Goal: Contribute content: Contribute content

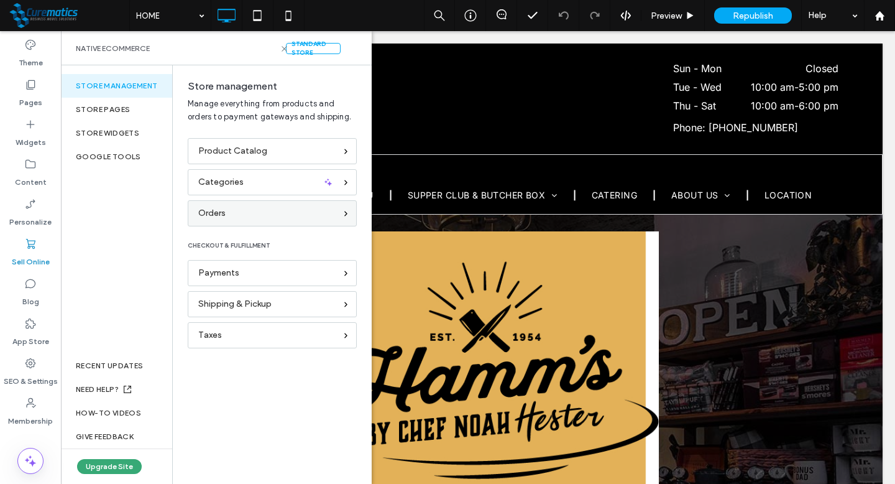
click at [244, 208] on div "Orders" at bounding box center [266, 213] width 137 height 14
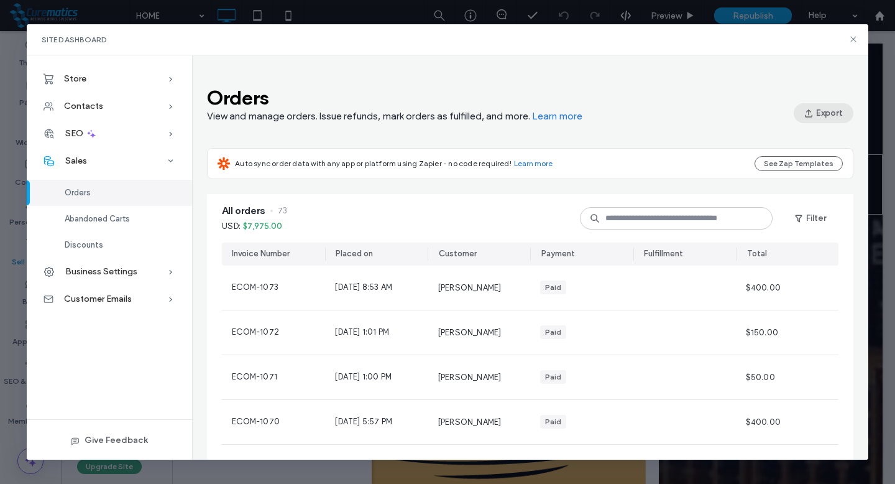
click at [826, 111] on button "Export" at bounding box center [824, 113] width 60 height 20
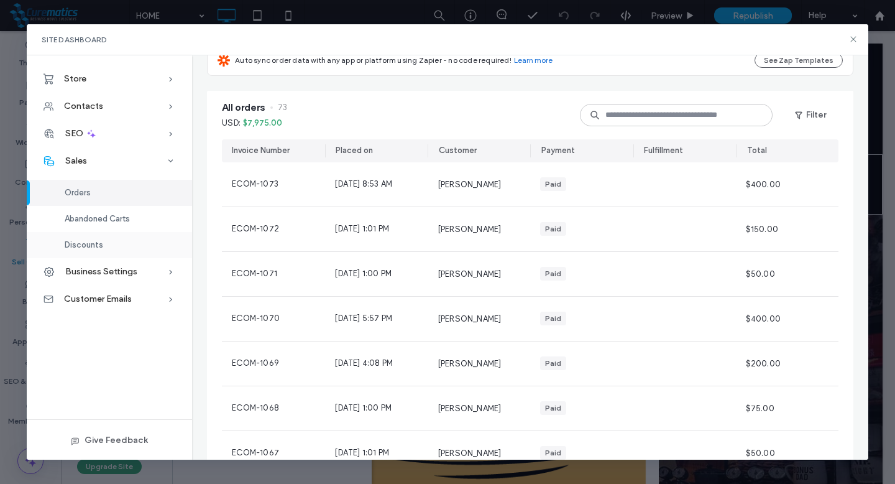
scroll to position [131, 0]
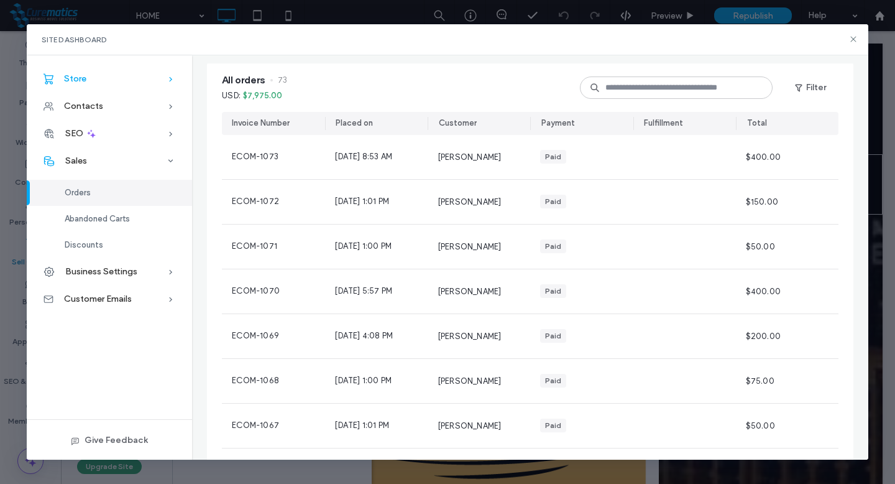
click at [173, 80] on icon at bounding box center [171, 79] width 12 height 12
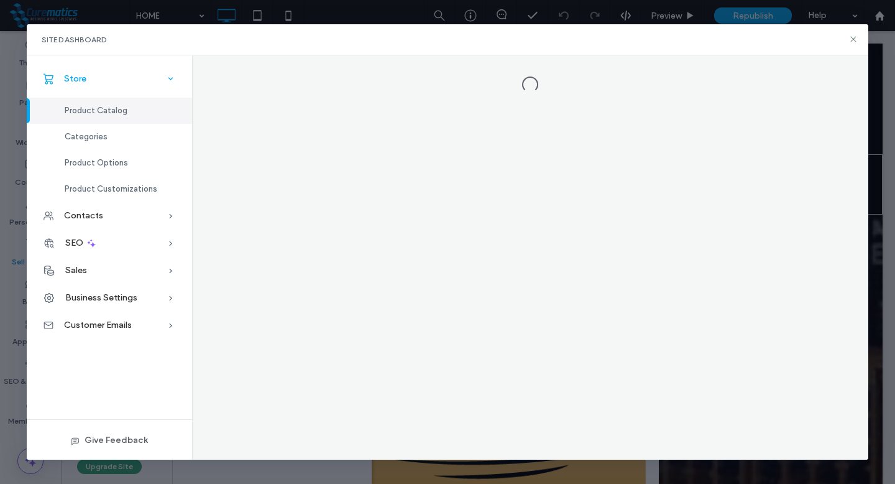
scroll to position [0, 0]
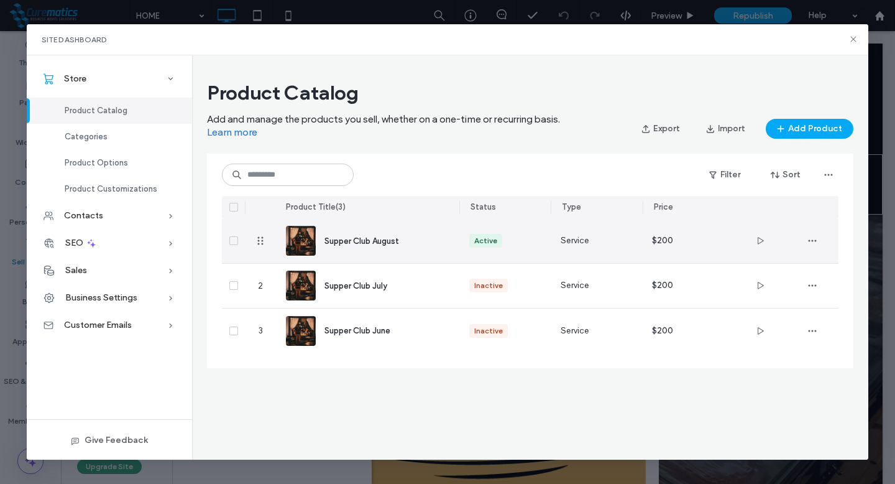
click at [389, 239] on span "Supper Club August" at bounding box center [362, 240] width 75 height 9
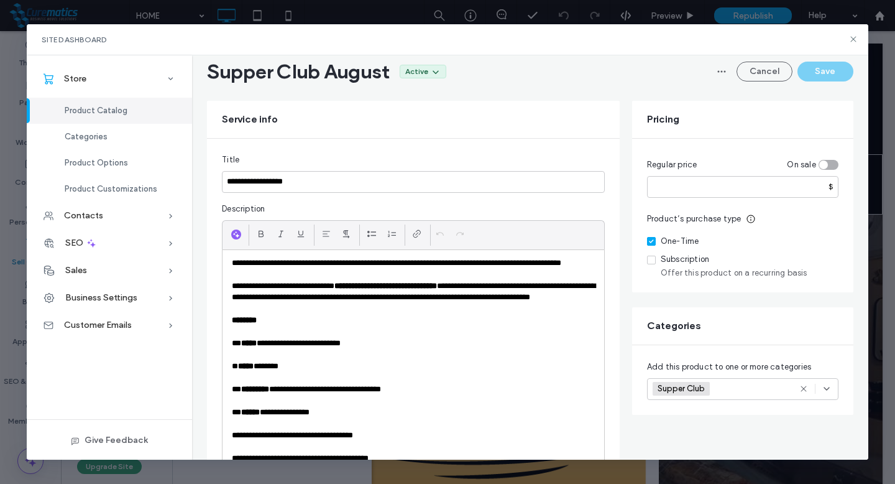
scroll to position [42, 0]
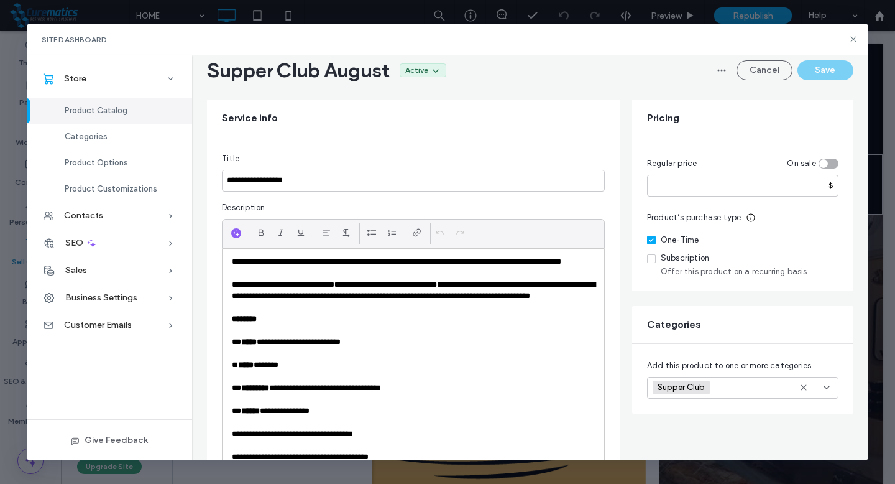
click at [449, 388] on p "**********" at bounding box center [413, 387] width 363 height 11
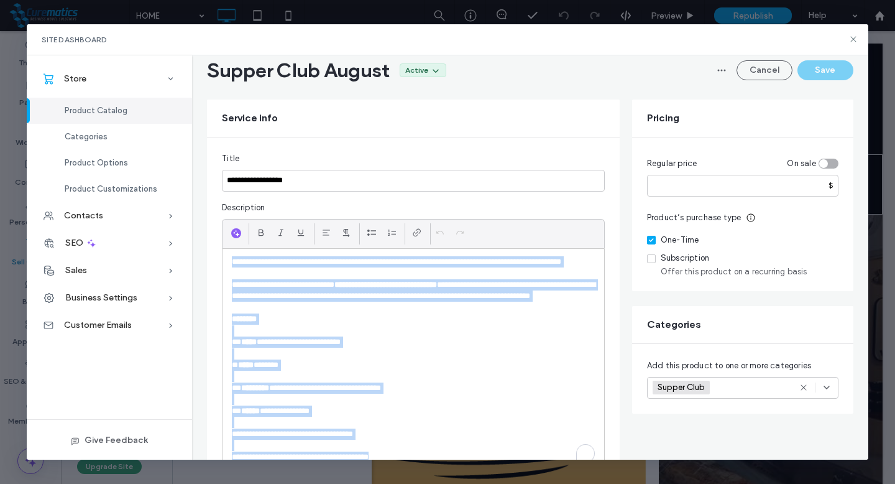
copy div "**********"
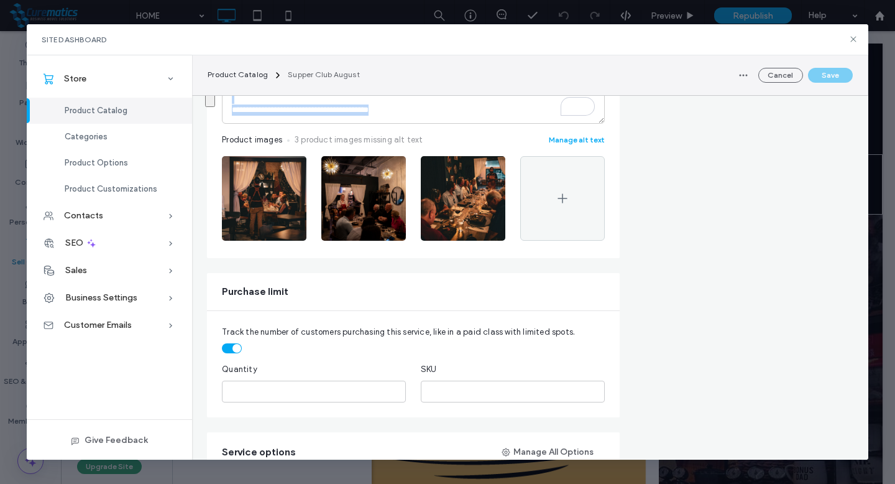
scroll to position [390, 0]
click at [307, 393] on input "*" at bounding box center [314, 391] width 184 height 22
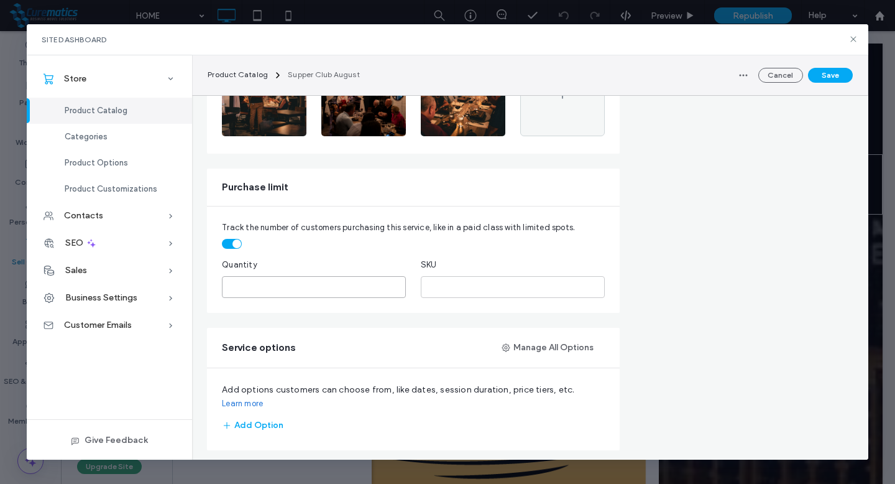
scroll to position [497, 0]
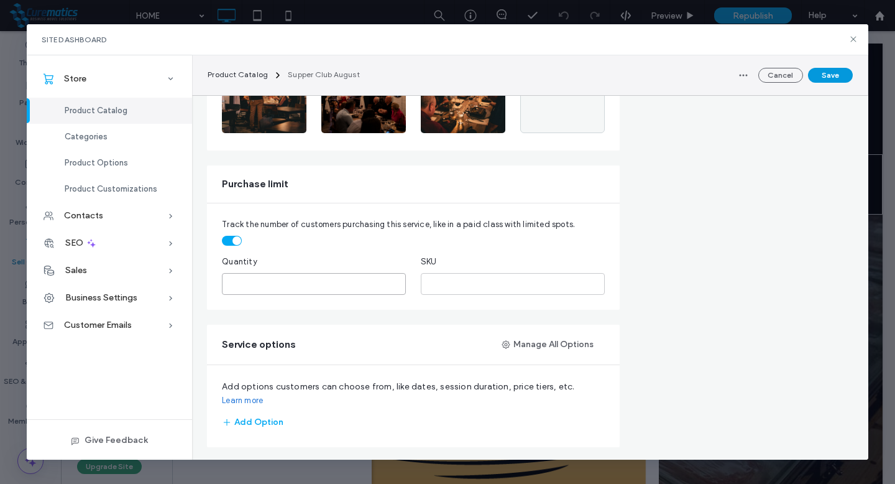
type input "*"
click at [831, 81] on button "Save" at bounding box center [830, 75] width 45 height 15
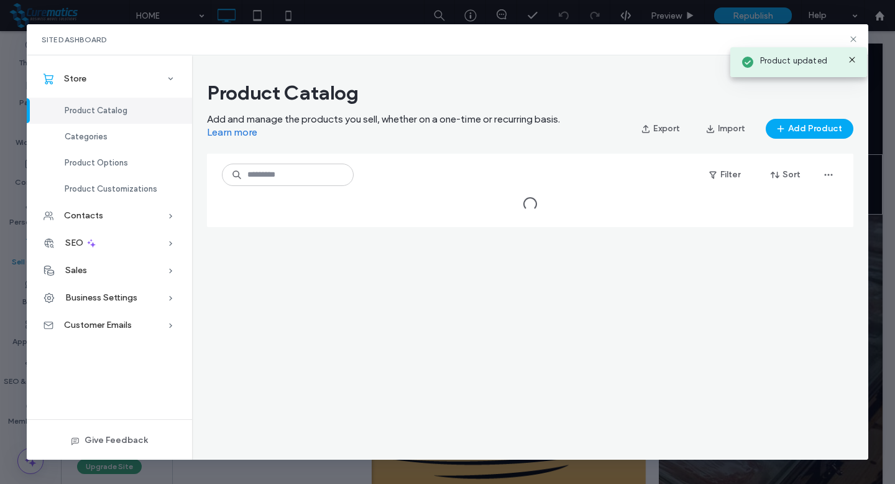
scroll to position [0, 0]
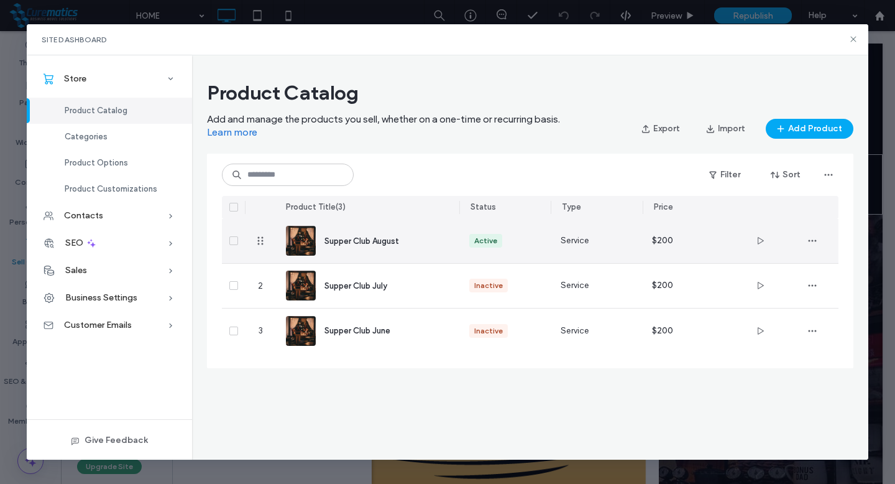
click at [355, 234] on div "Supper Club August" at bounding box center [368, 241] width 164 height 44
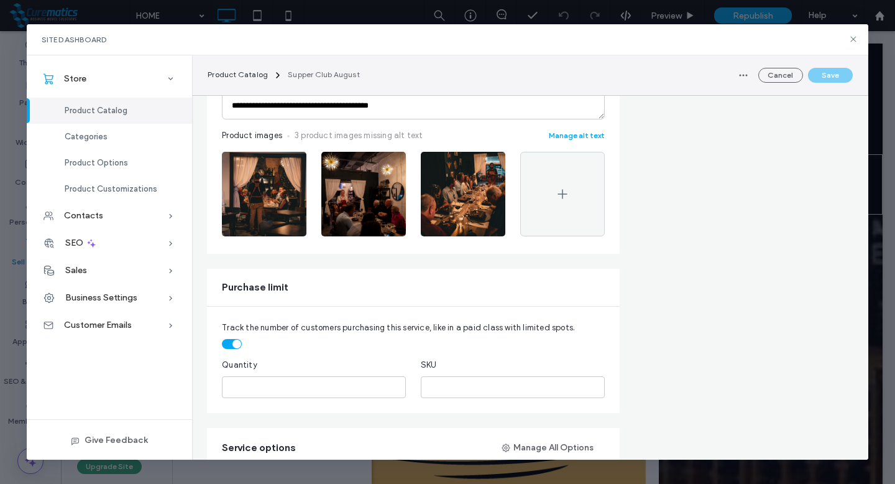
scroll to position [417, 0]
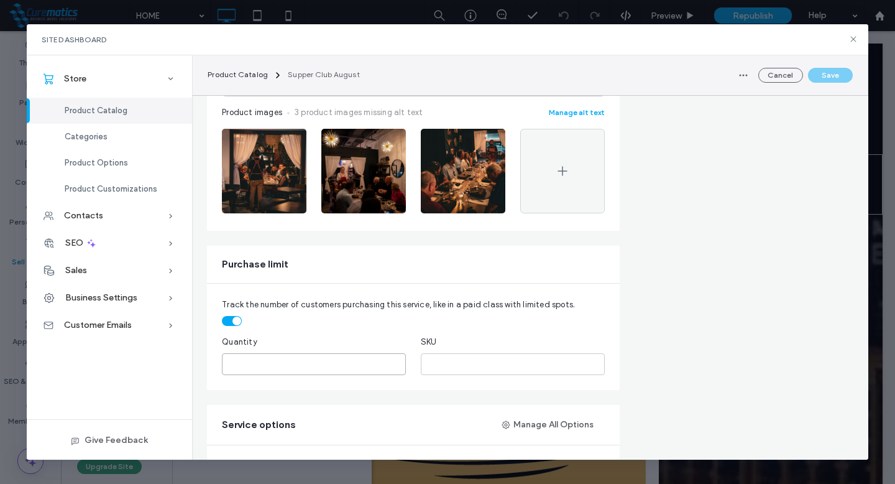
click at [369, 353] on input "*" at bounding box center [314, 364] width 184 height 22
type input "*"
click at [399, 363] on input "*" at bounding box center [314, 364] width 184 height 22
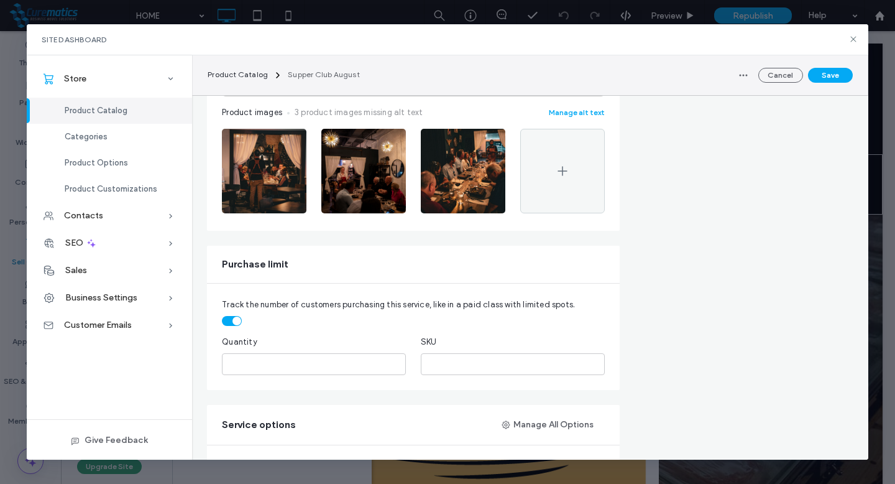
click at [824, 64] on div "Product Catalog Supper Club August Cancel Save" at bounding box center [530, 75] width 675 height 40
click at [826, 80] on button "Save" at bounding box center [830, 75] width 45 height 15
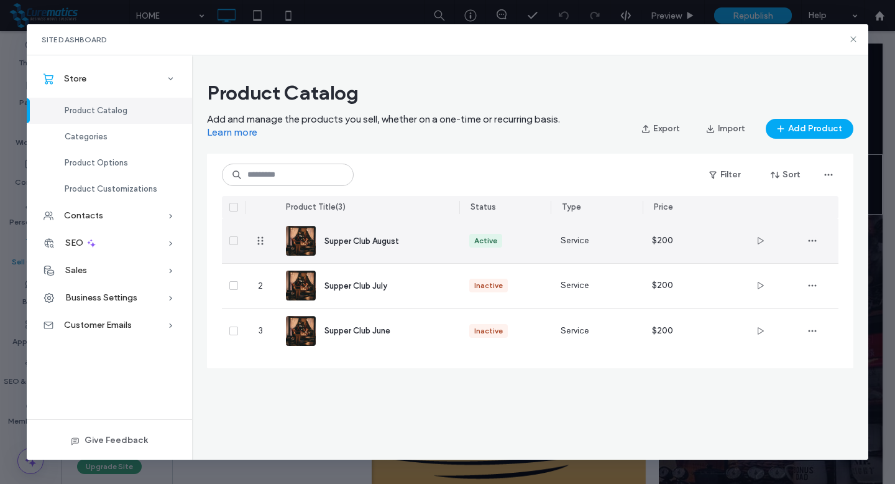
click at [346, 238] on span "Supper Club August" at bounding box center [362, 240] width 75 height 9
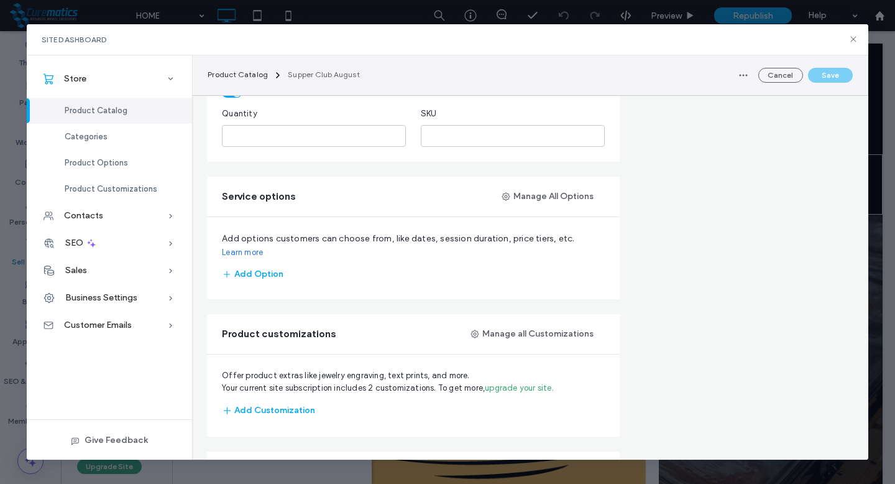
scroll to position [644, 0]
click at [358, 129] on input "*" at bounding box center [314, 137] width 184 height 22
type input "*"
click at [397, 142] on input "*" at bounding box center [314, 137] width 184 height 22
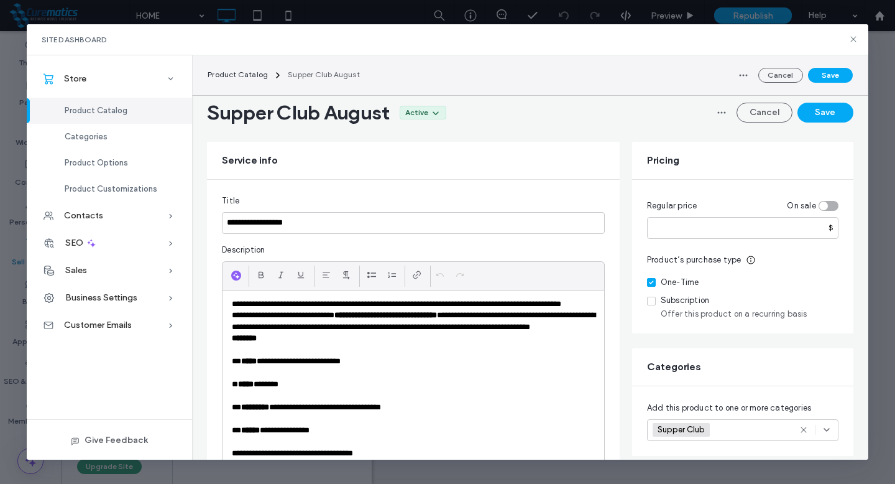
type input "*"
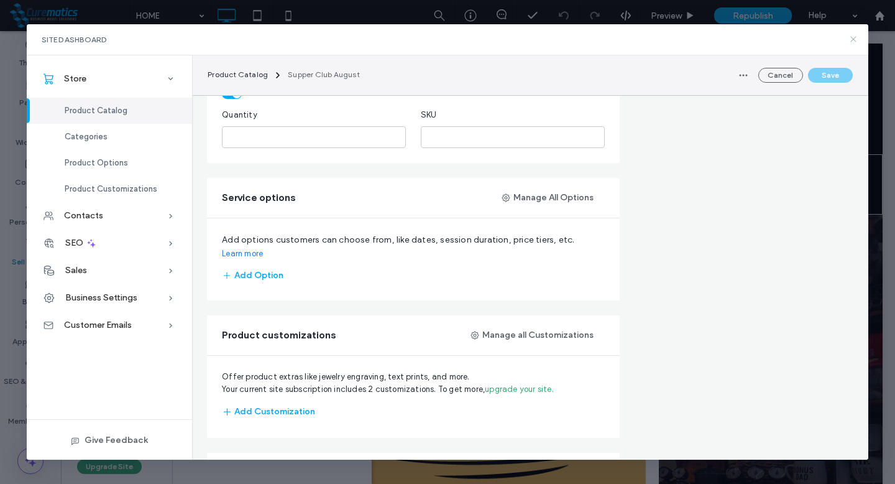
click at [849, 39] on icon at bounding box center [854, 39] width 10 height 10
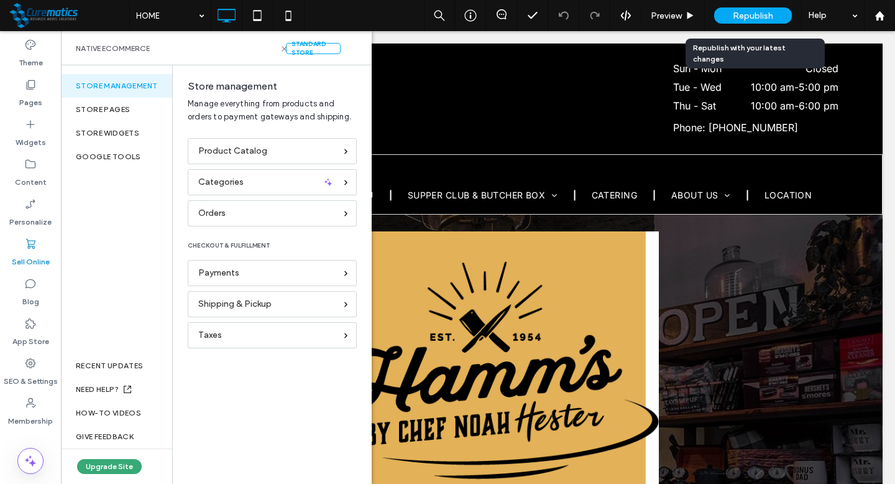
click at [746, 15] on span "Republish" at bounding box center [753, 16] width 40 height 11
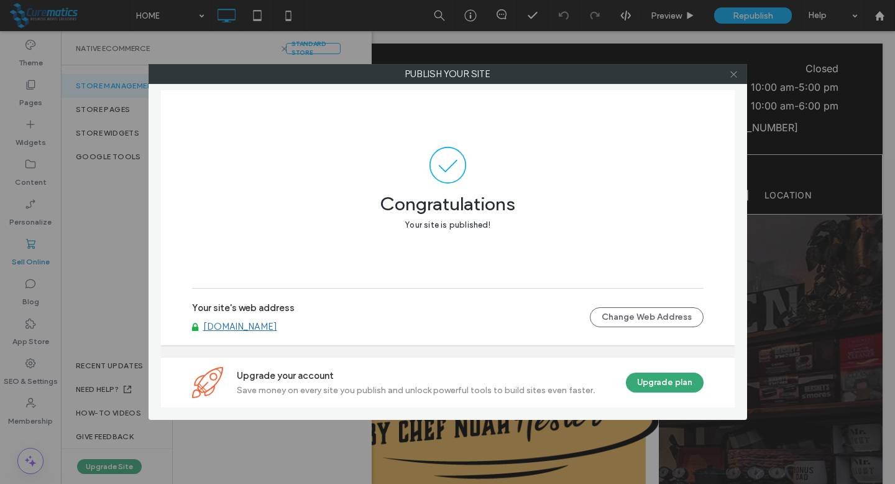
click at [737, 73] on icon at bounding box center [733, 74] width 9 height 9
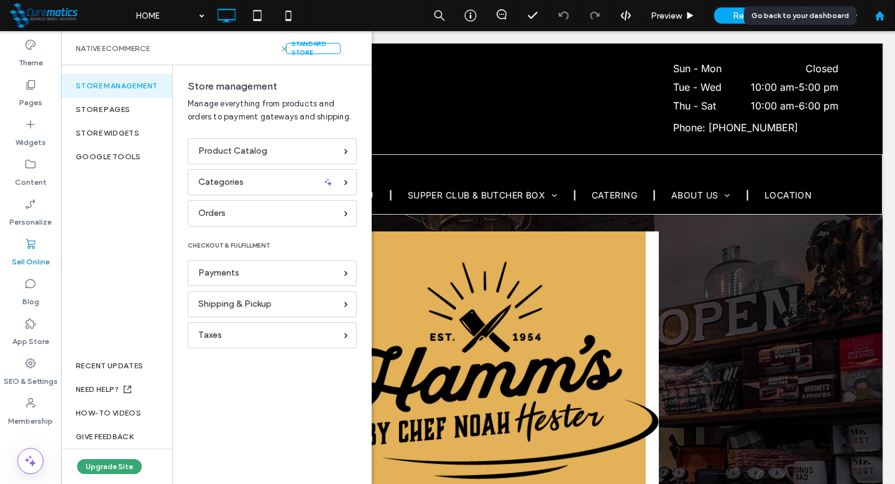
click at [879, 18] on icon at bounding box center [880, 16] width 11 height 11
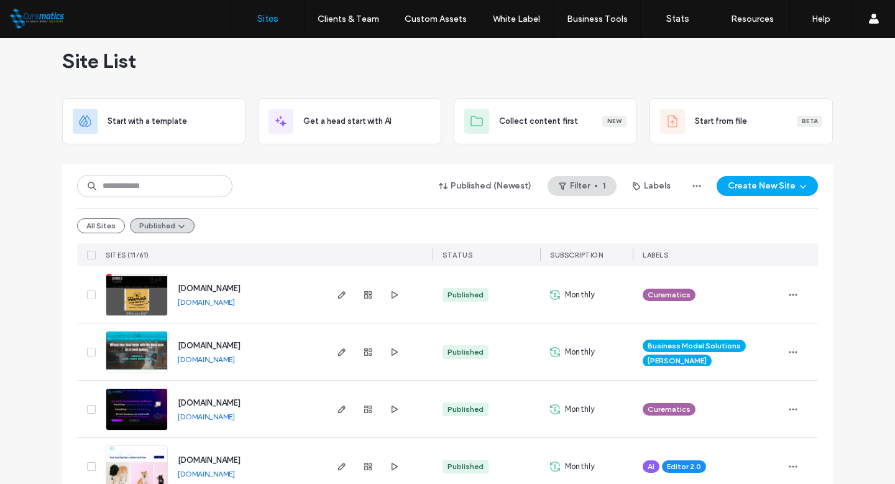
scroll to position [17, 0]
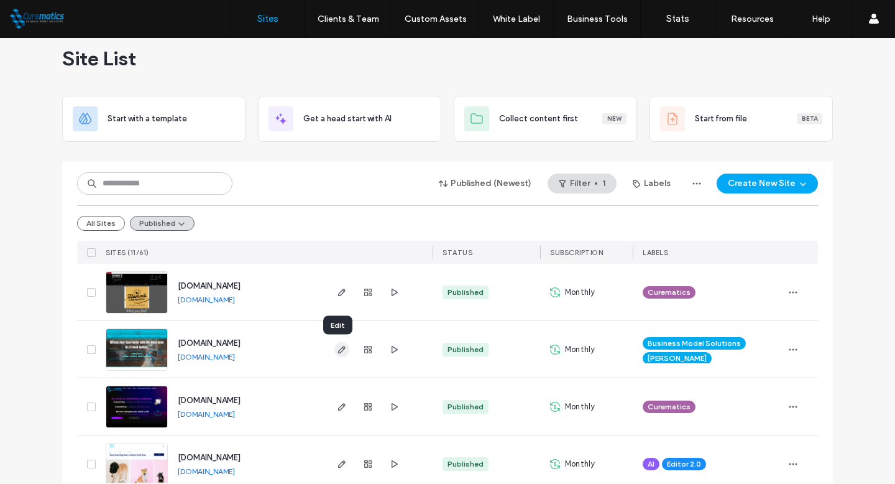
click at [341, 354] on span "button" at bounding box center [342, 349] width 15 height 15
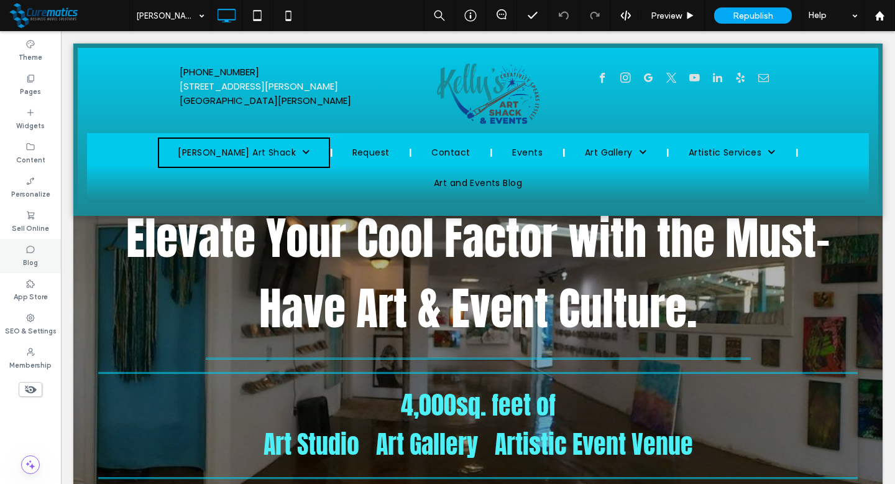
click at [33, 250] on icon at bounding box center [30, 249] width 10 height 10
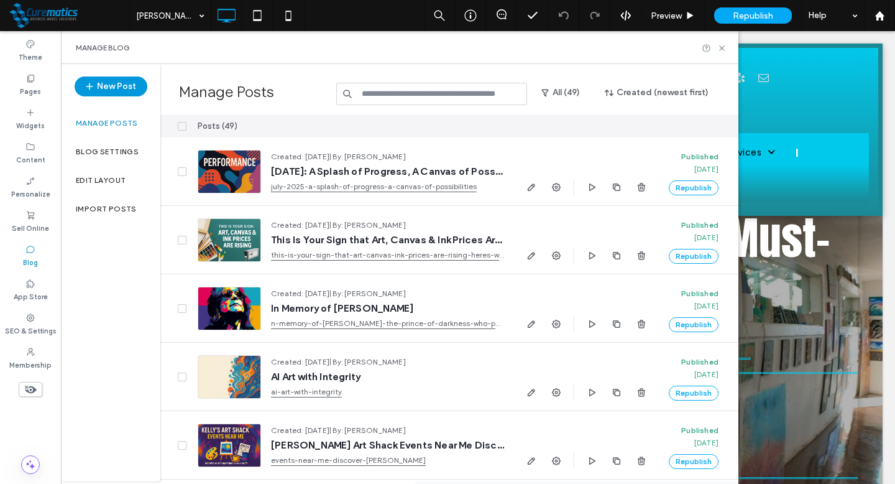
click at [121, 93] on button "New Post" at bounding box center [111, 86] width 73 height 20
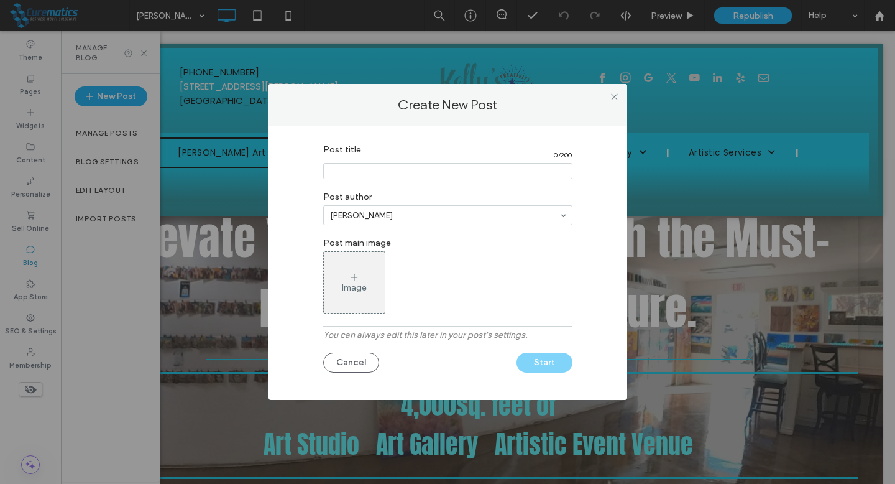
click at [367, 175] on input "Post title" at bounding box center [447, 171] width 249 height 16
paste input "**********"
click at [413, 173] on input "Post title" at bounding box center [447, 171] width 249 height 16
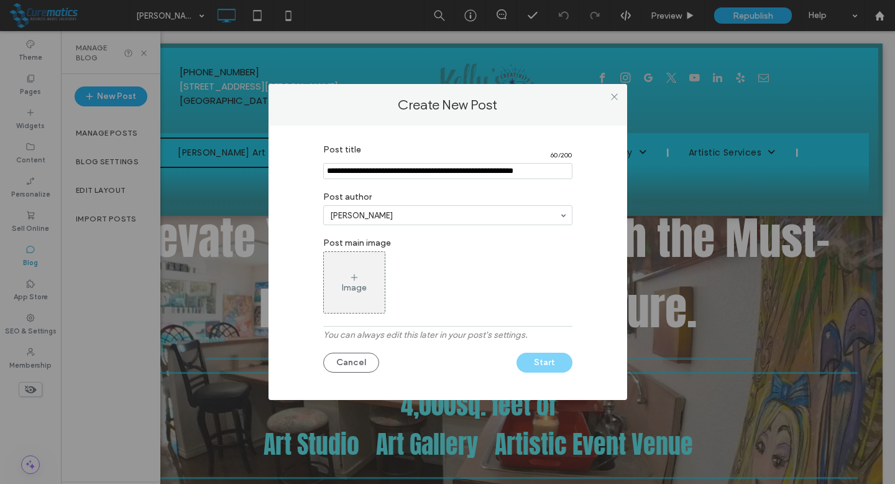
type input "**********"
click at [550, 361] on button "Start" at bounding box center [545, 363] width 56 height 20
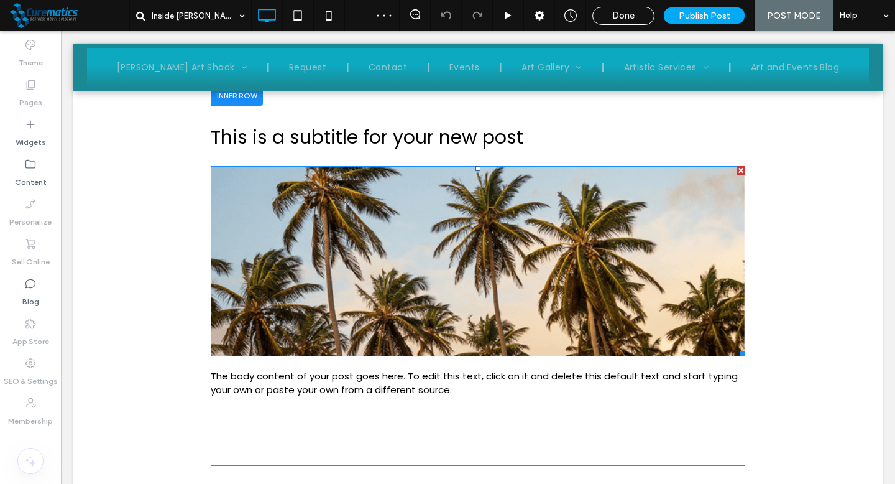
scroll to position [529, 0]
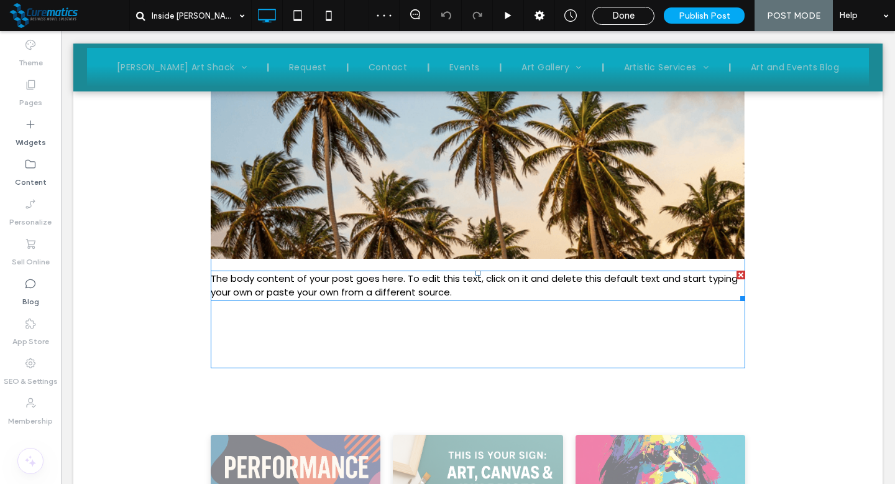
click at [335, 292] on span "The body content of your post goes here. To edit this text, click on it and del…" at bounding box center [474, 285] width 527 height 27
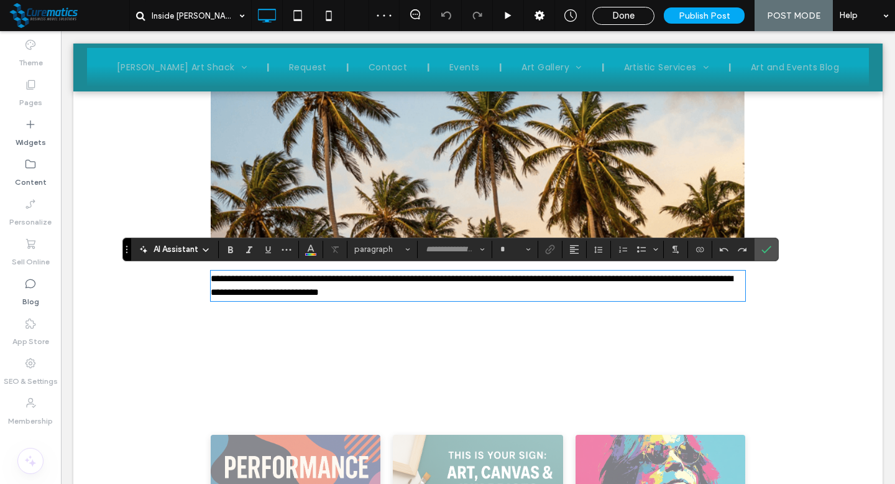
type input "*******"
click at [335, 292] on span "**********" at bounding box center [472, 286] width 522 height 24
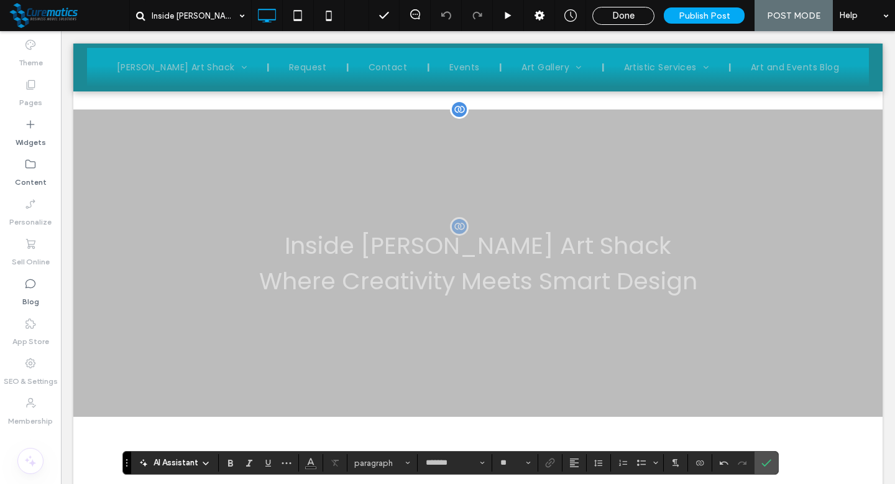
scroll to position [497, 0]
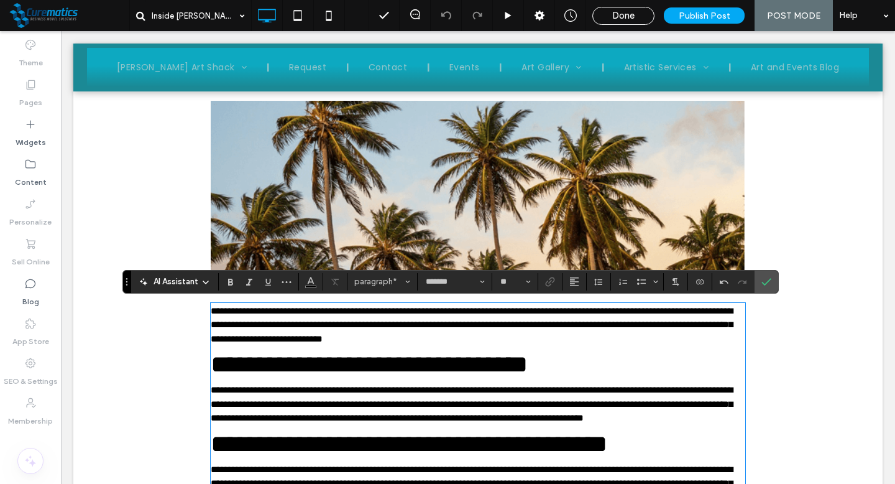
click at [388, 340] on span "**********" at bounding box center [472, 324] width 522 height 37
type input "*"
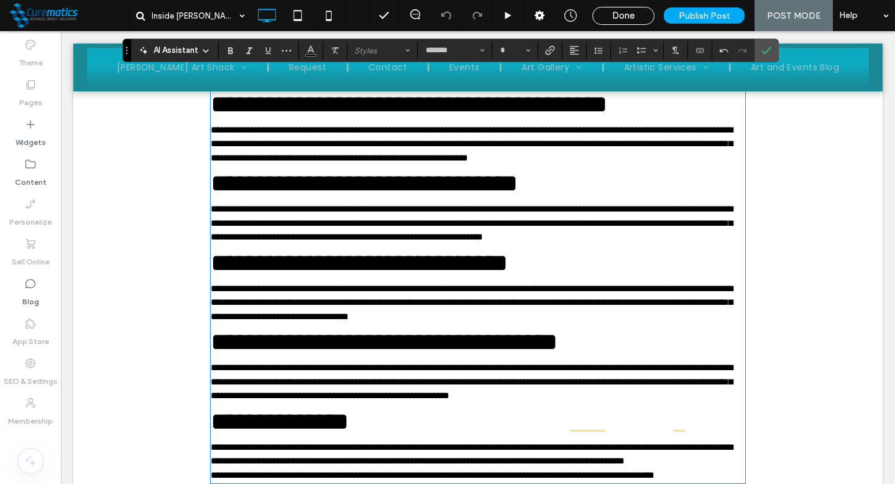
scroll to position [785, 0]
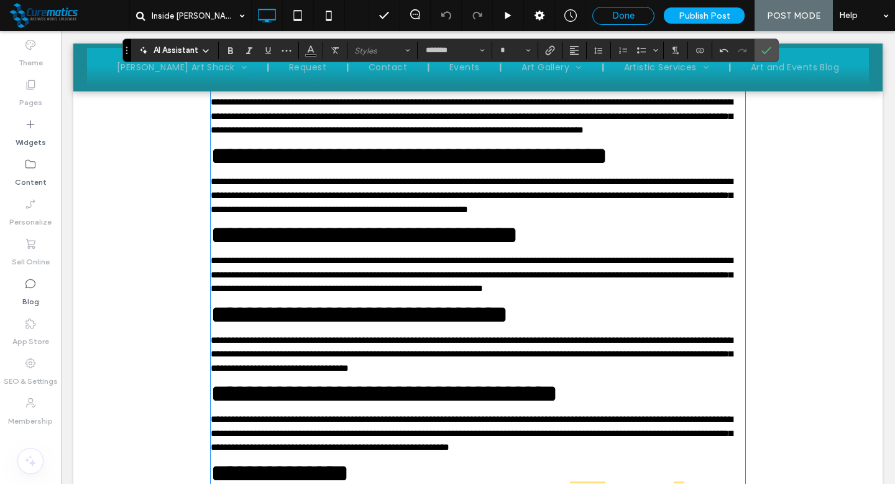
click at [631, 16] on span "Done" at bounding box center [623, 15] width 22 height 11
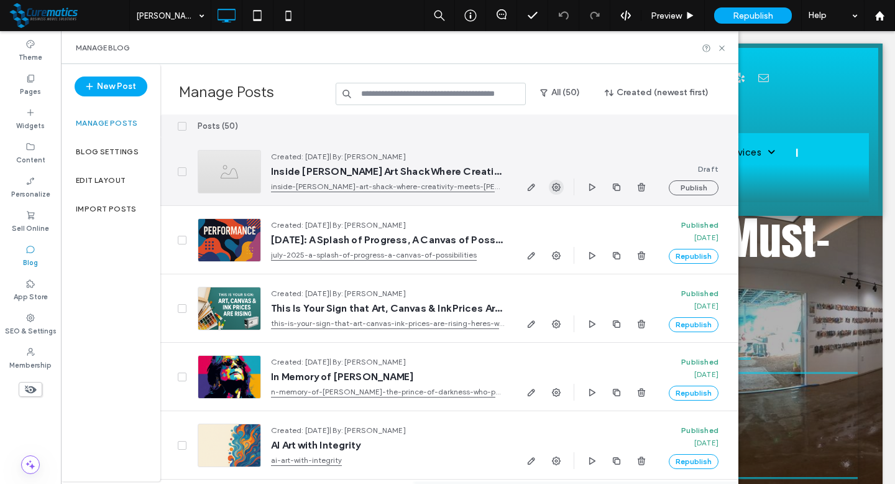
click at [553, 187] on icon "button" at bounding box center [557, 187] width 10 height 10
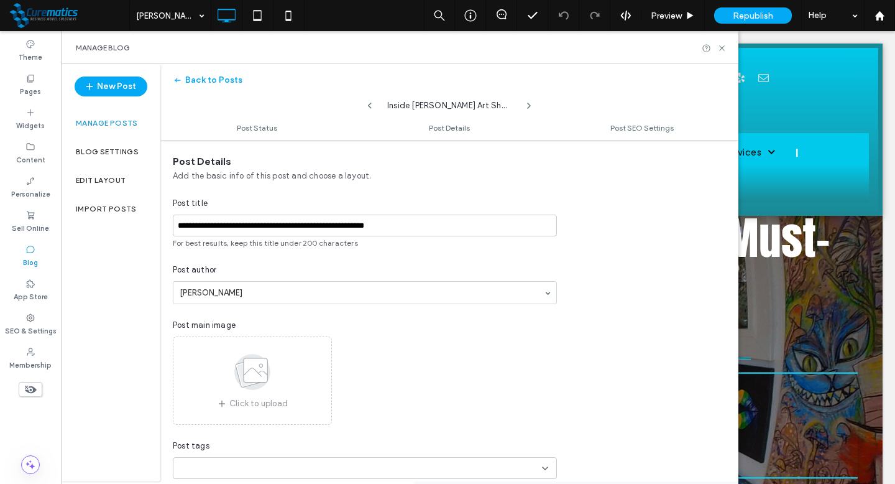
scroll to position [273, 0]
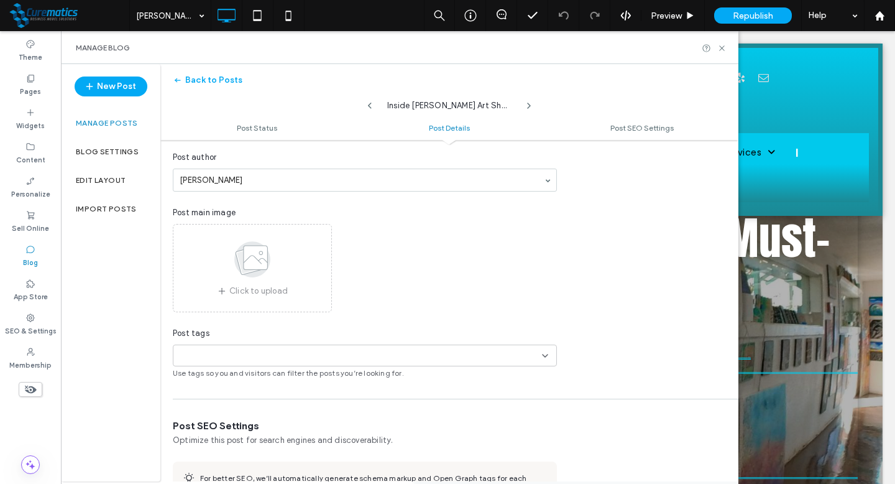
click at [221, 283] on span at bounding box center [252, 262] width 62 height 46
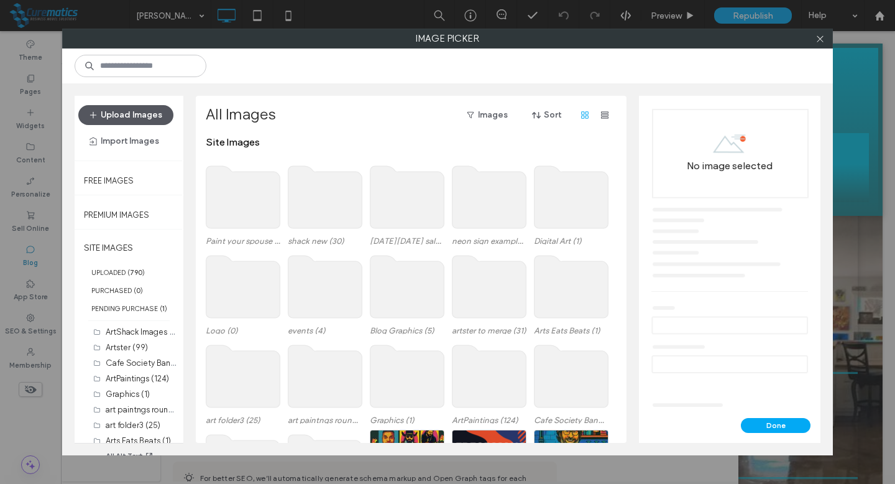
click at [122, 113] on button "Upload Images" at bounding box center [125, 115] width 95 height 20
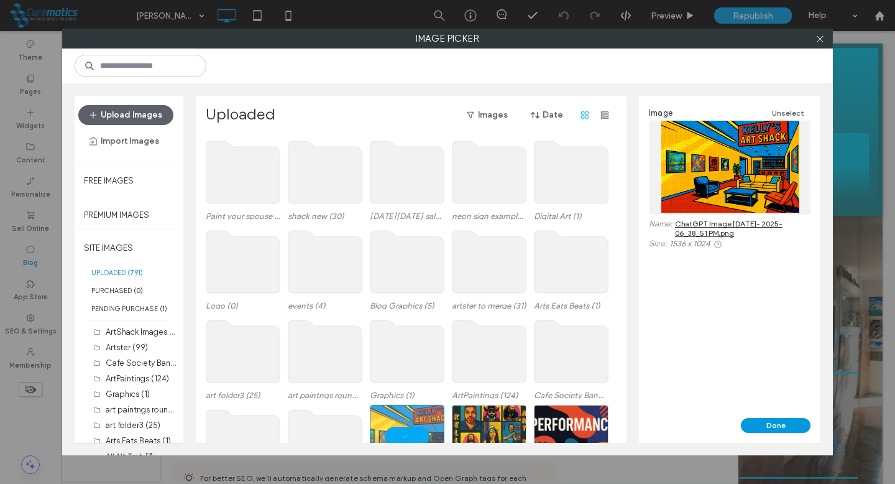
click at [770, 423] on button "Done" at bounding box center [776, 425] width 70 height 15
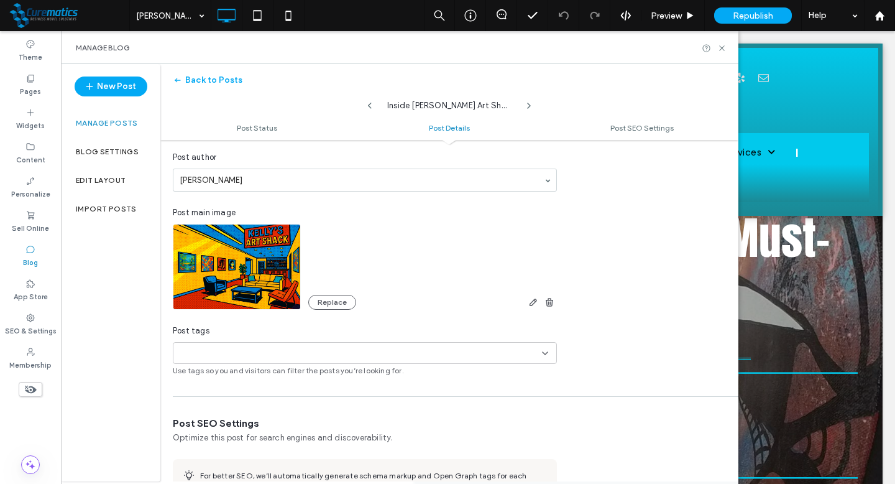
click at [279, 340] on div "Post tags +0 +0 Use tags so you and visitors can filter the posts you’re lookin…" at bounding box center [365, 351] width 384 height 52
click at [272, 360] on div "+0 +0" at bounding box center [360, 353] width 364 height 21
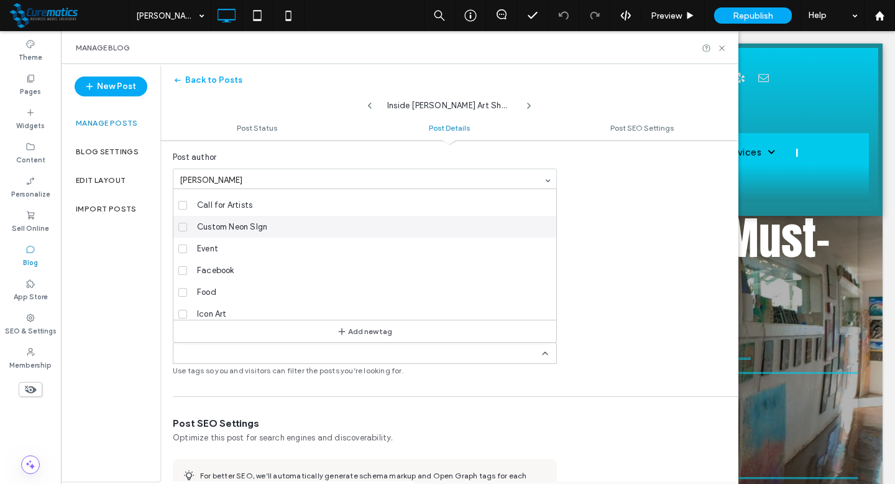
scroll to position [22, 0]
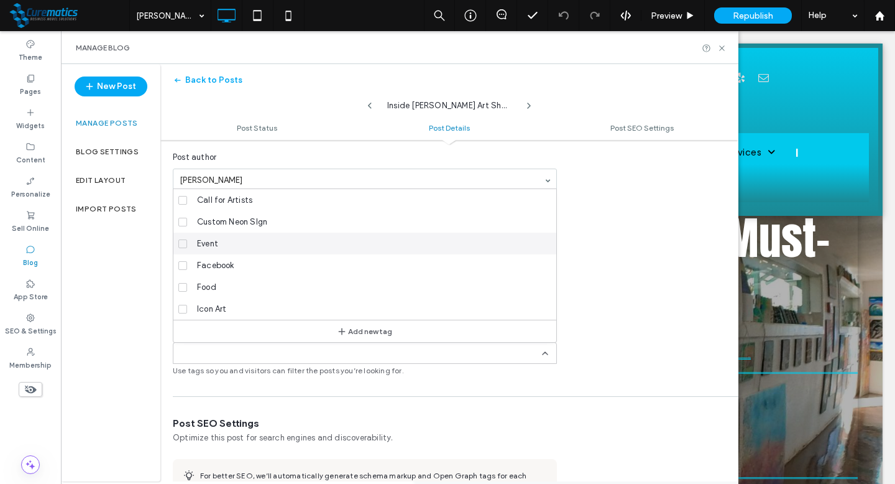
click at [183, 247] on span at bounding box center [182, 243] width 9 height 9
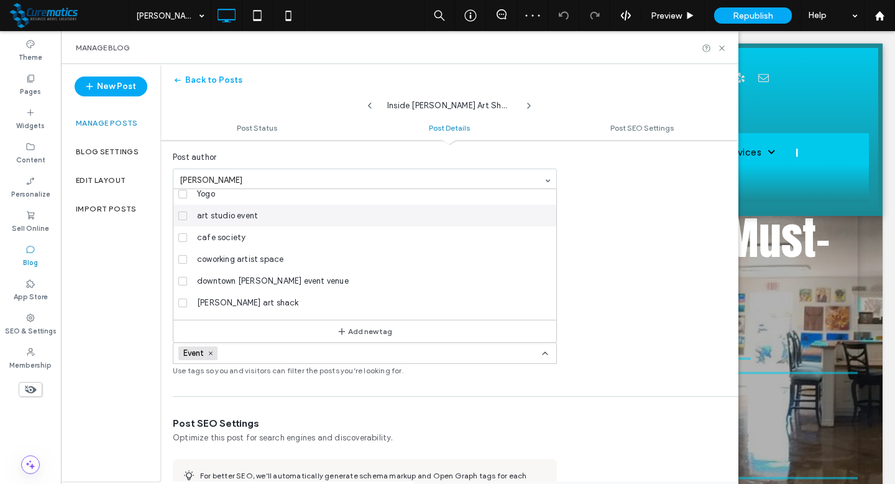
scroll to position [457, 0]
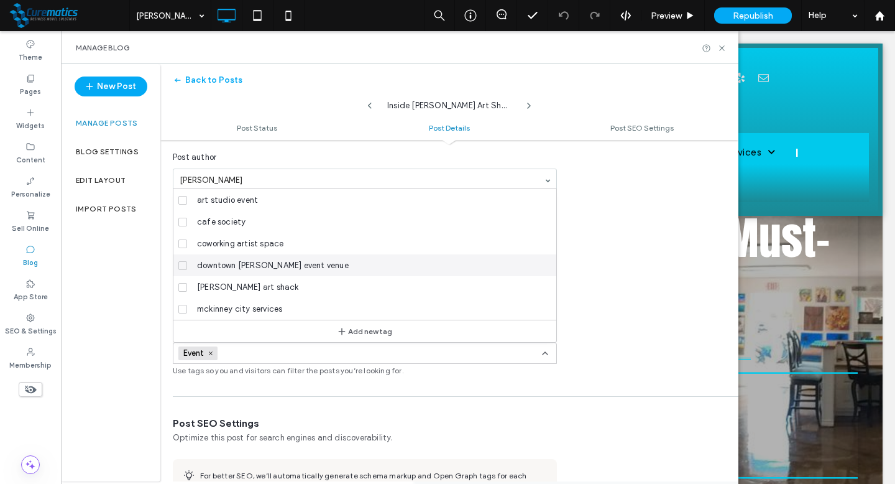
click at [180, 264] on icon at bounding box center [182, 266] width 5 height 4
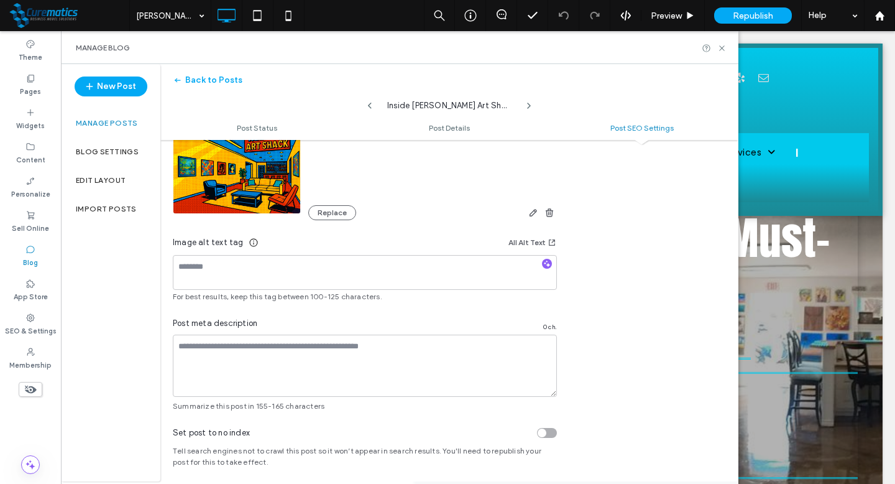
scroll to position [749, 0]
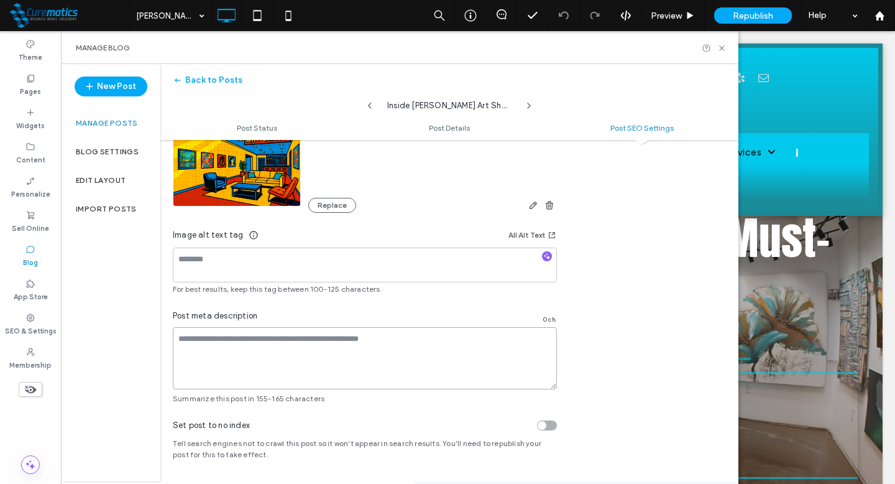
click at [329, 371] on textarea at bounding box center [365, 358] width 384 height 62
paste textarea "**********"
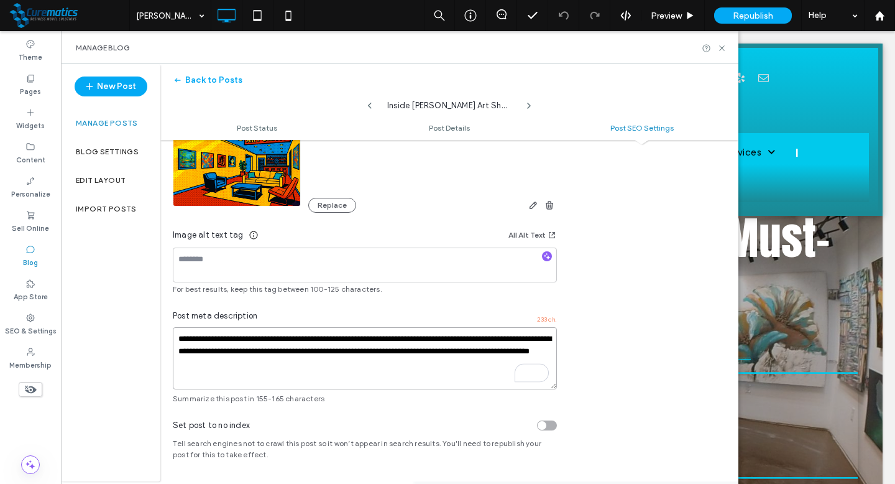
click at [333, 339] on textarea "**********" at bounding box center [365, 358] width 384 height 62
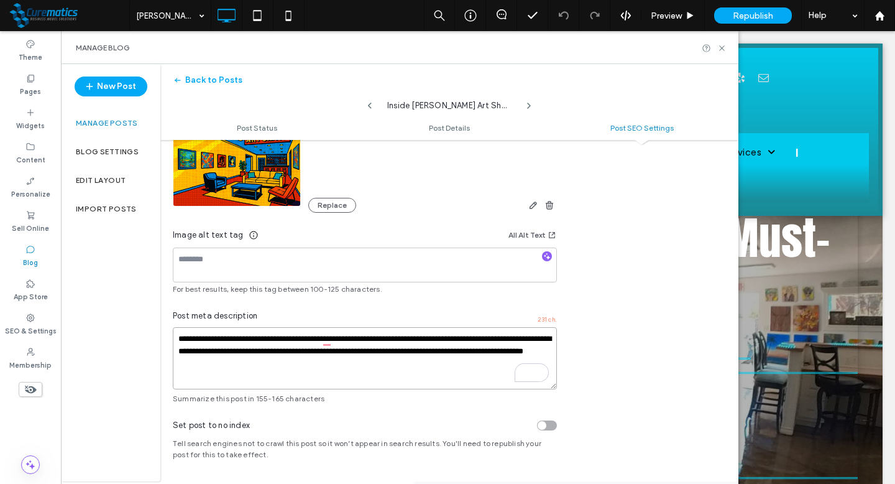
type textarea "**********"
click at [640, 371] on div "**********" at bounding box center [449, 172] width 578 height 463
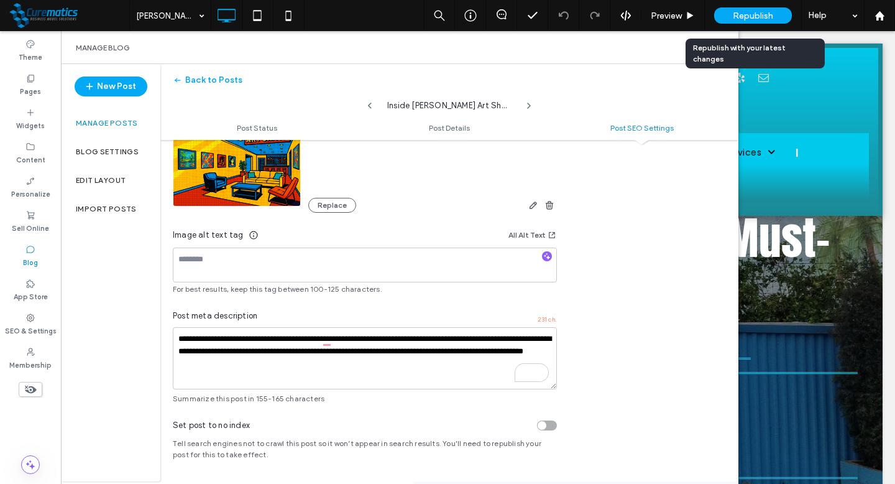
click at [747, 9] on div "Republish" at bounding box center [753, 15] width 78 height 16
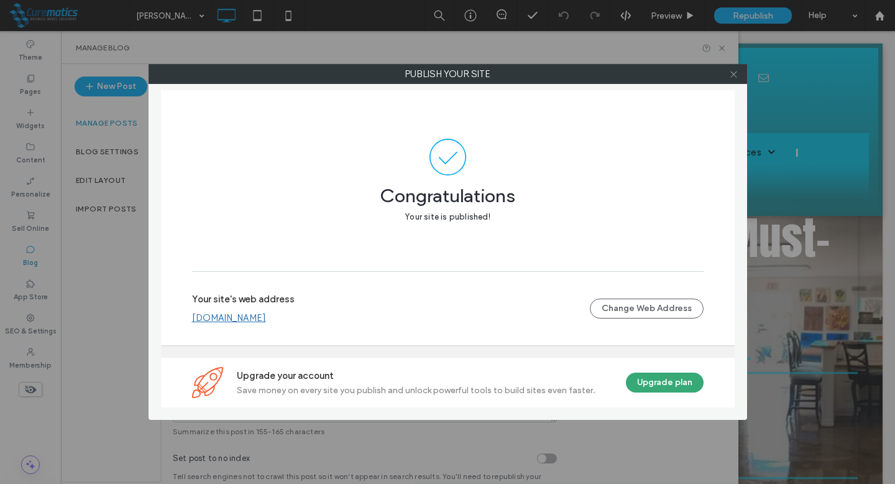
click at [732, 75] on icon at bounding box center [733, 74] width 9 height 9
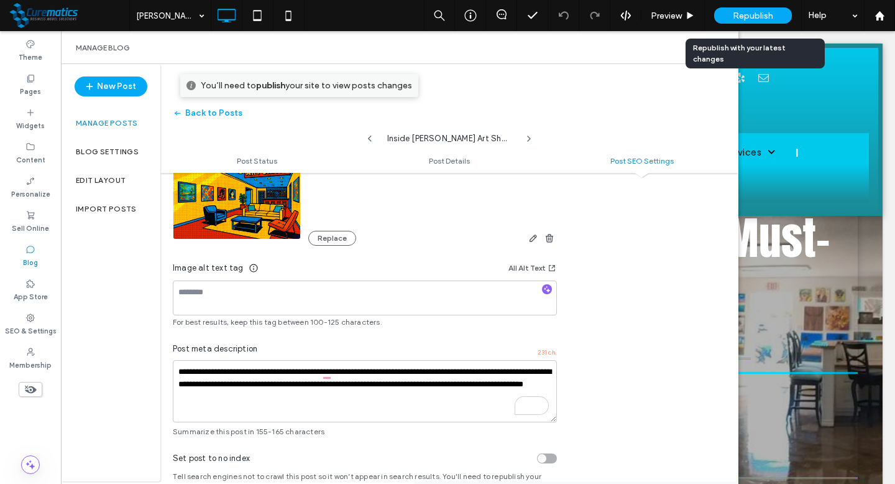
click at [747, 16] on span "Republish" at bounding box center [753, 16] width 40 height 11
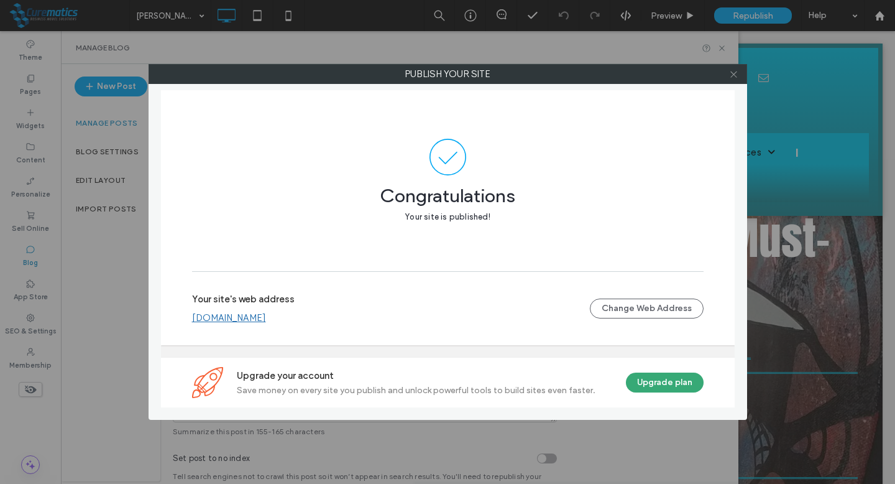
click at [735, 72] on icon at bounding box center [733, 74] width 9 height 9
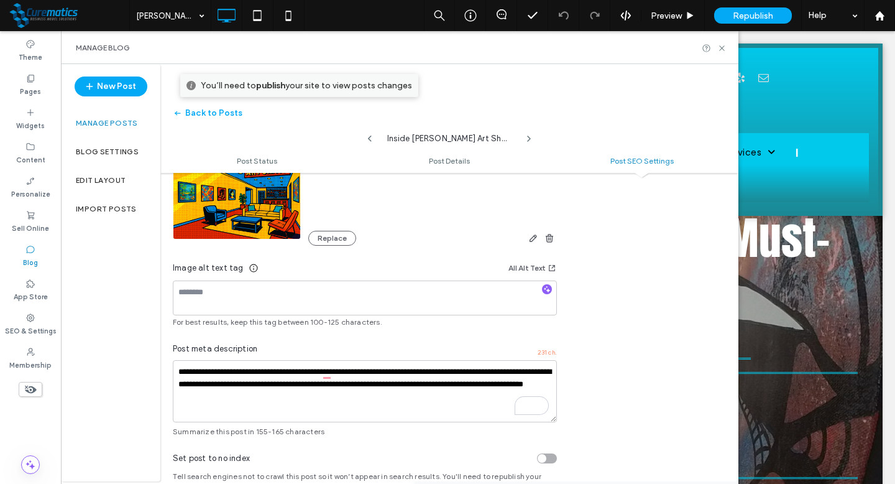
scroll to position [33, 0]
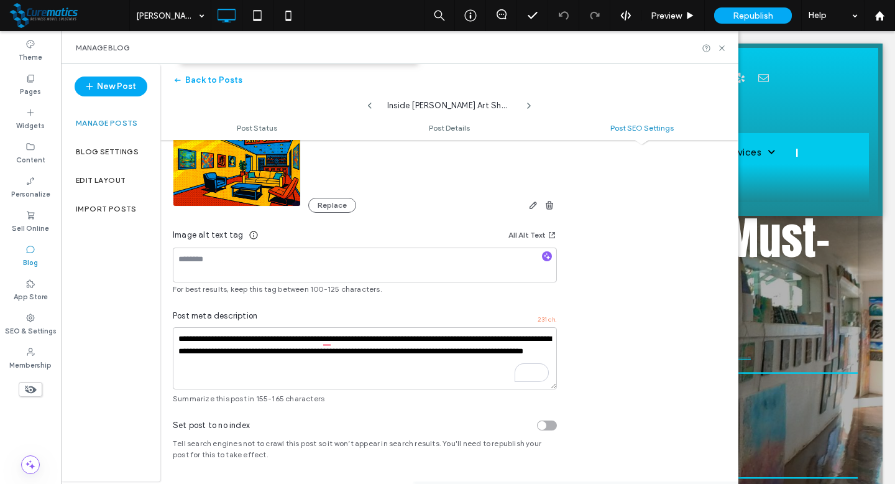
click at [552, 257] on div at bounding box center [547, 257] width 20 height 12
click at [546, 254] on icon "button" at bounding box center [547, 256] width 9 height 9
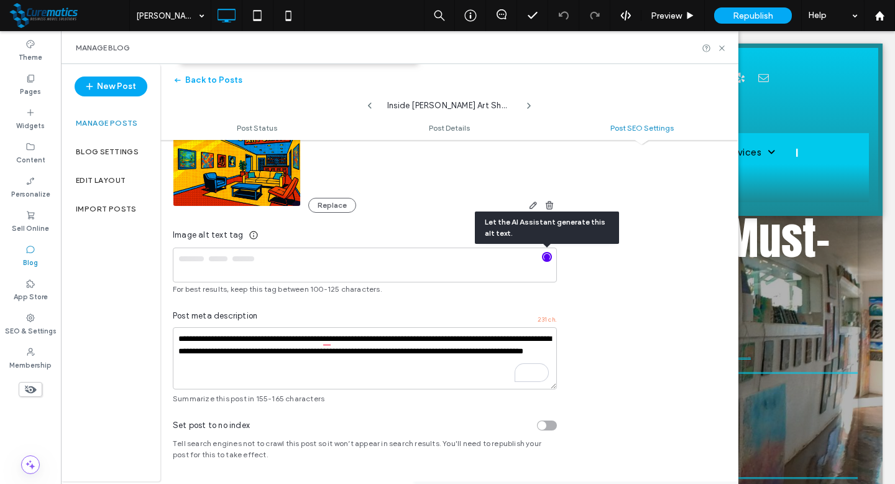
type textarea "**********"
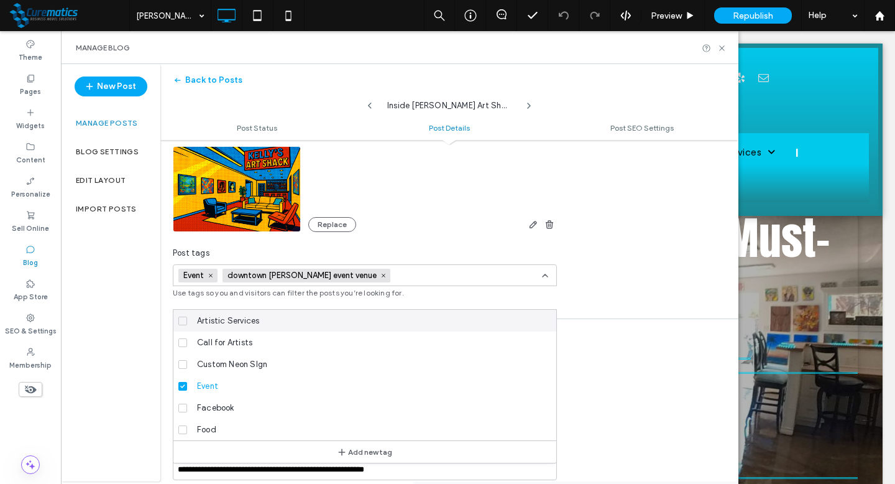
scroll to position [322, 0]
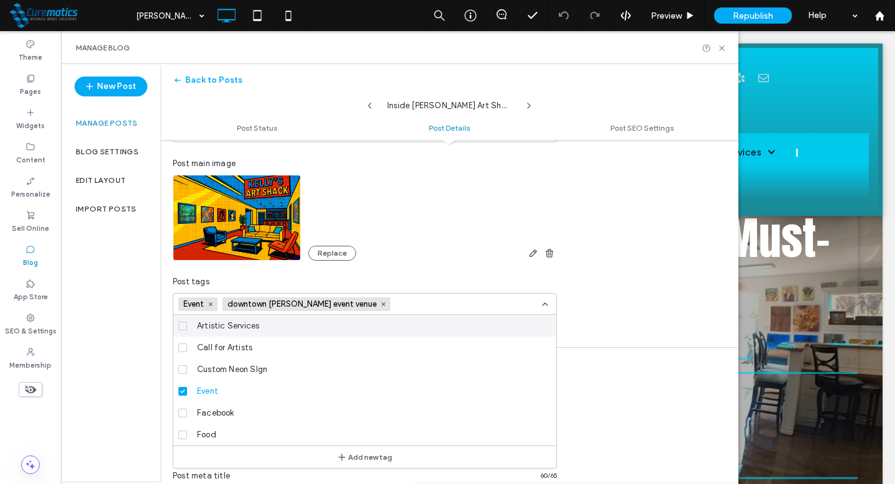
click at [658, 119] on ul "Post Status Post Details Post SEO Settings" at bounding box center [449, 127] width 578 height 25
click at [654, 123] on span "Post SEO Settings" at bounding box center [642, 127] width 63 height 9
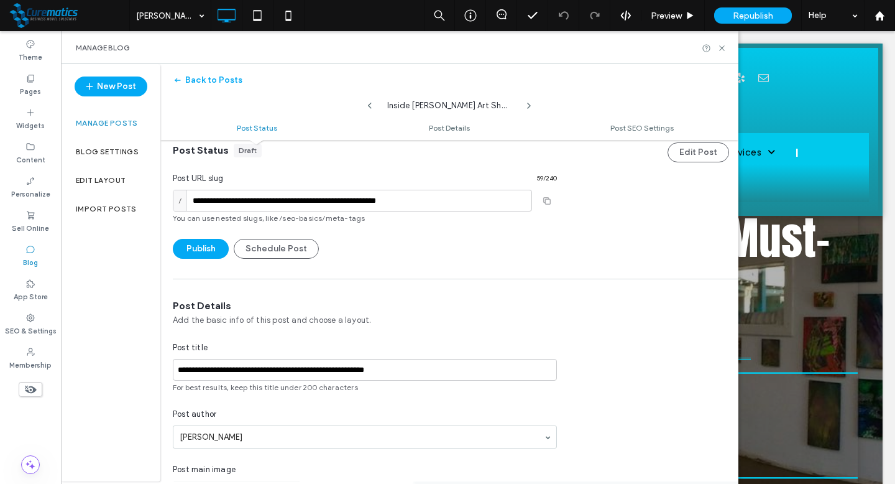
scroll to position [0, 0]
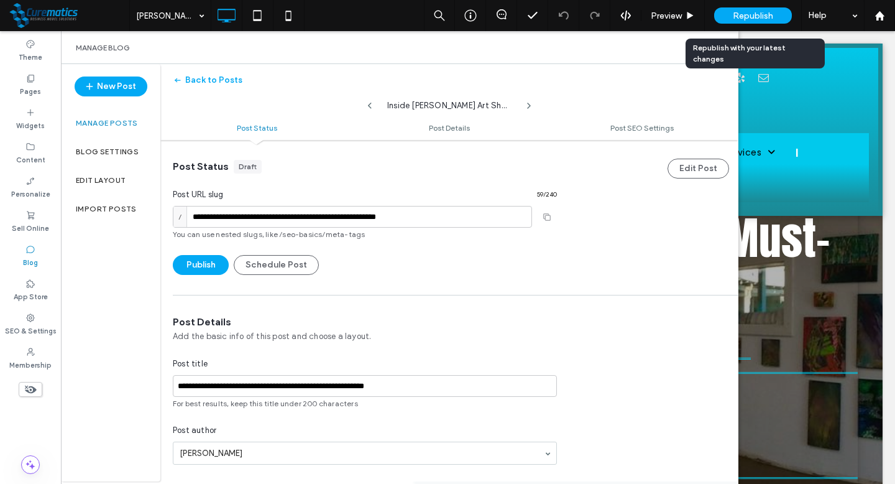
click at [736, 16] on span "Republish" at bounding box center [753, 16] width 40 height 11
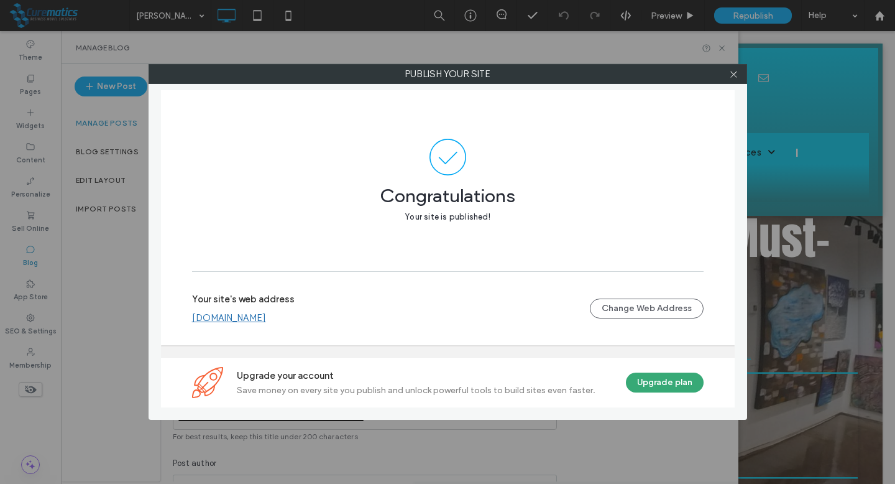
click at [739, 79] on div at bounding box center [734, 74] width 19 height 19
click at [729, 72] on icon at bounding box center [733, 74] width 9 height 9
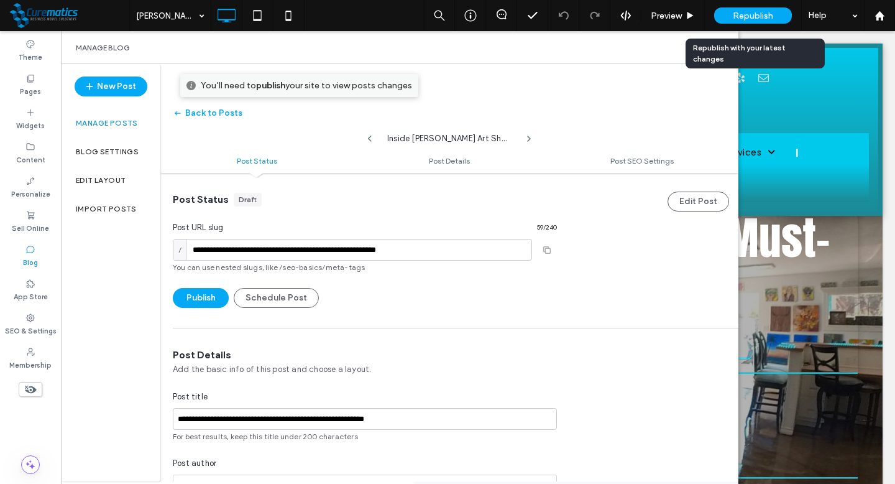
click at [744, 11] on span "Republish" at bounding box center [753, 16] width 40 height 11
